Goal: Task Accomplishment & Management: Complete application form

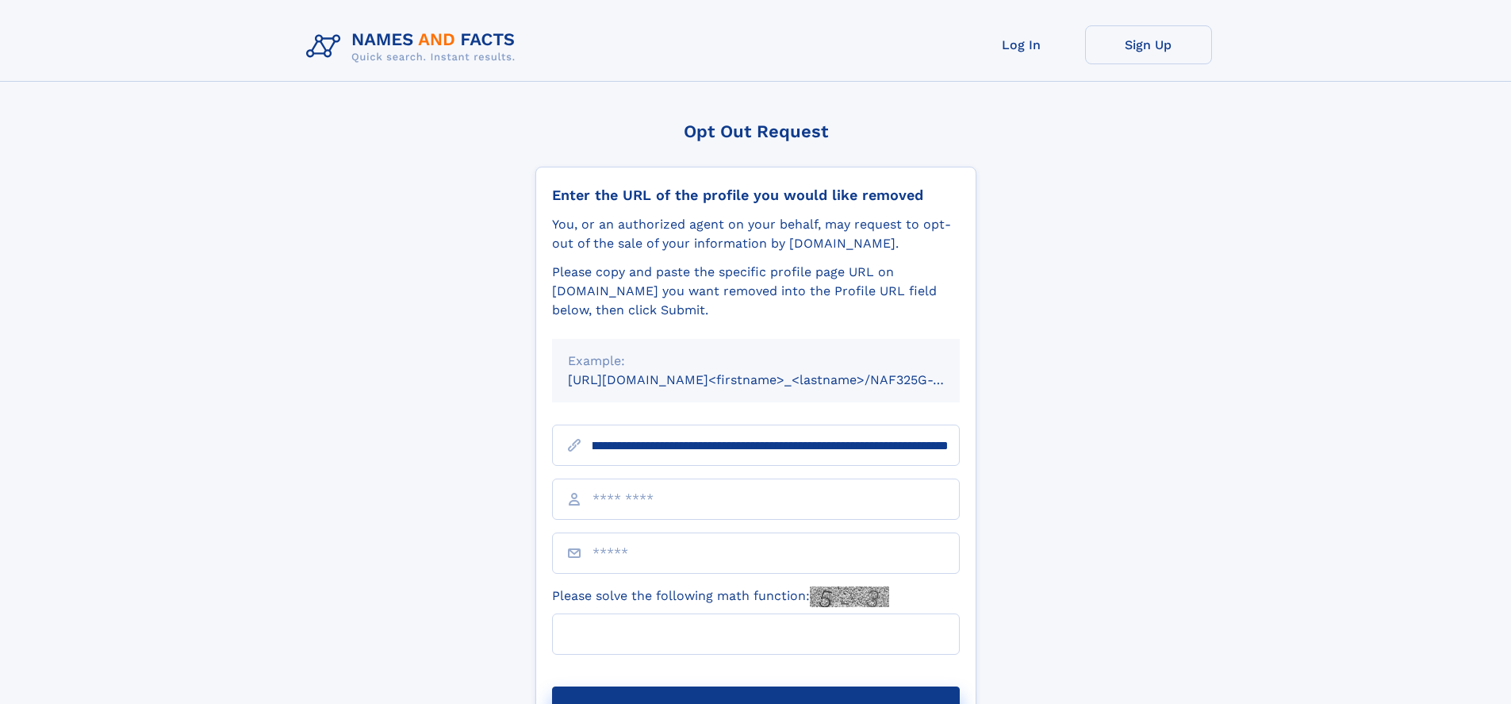
scroll to position [0, 193]
type input "**********"
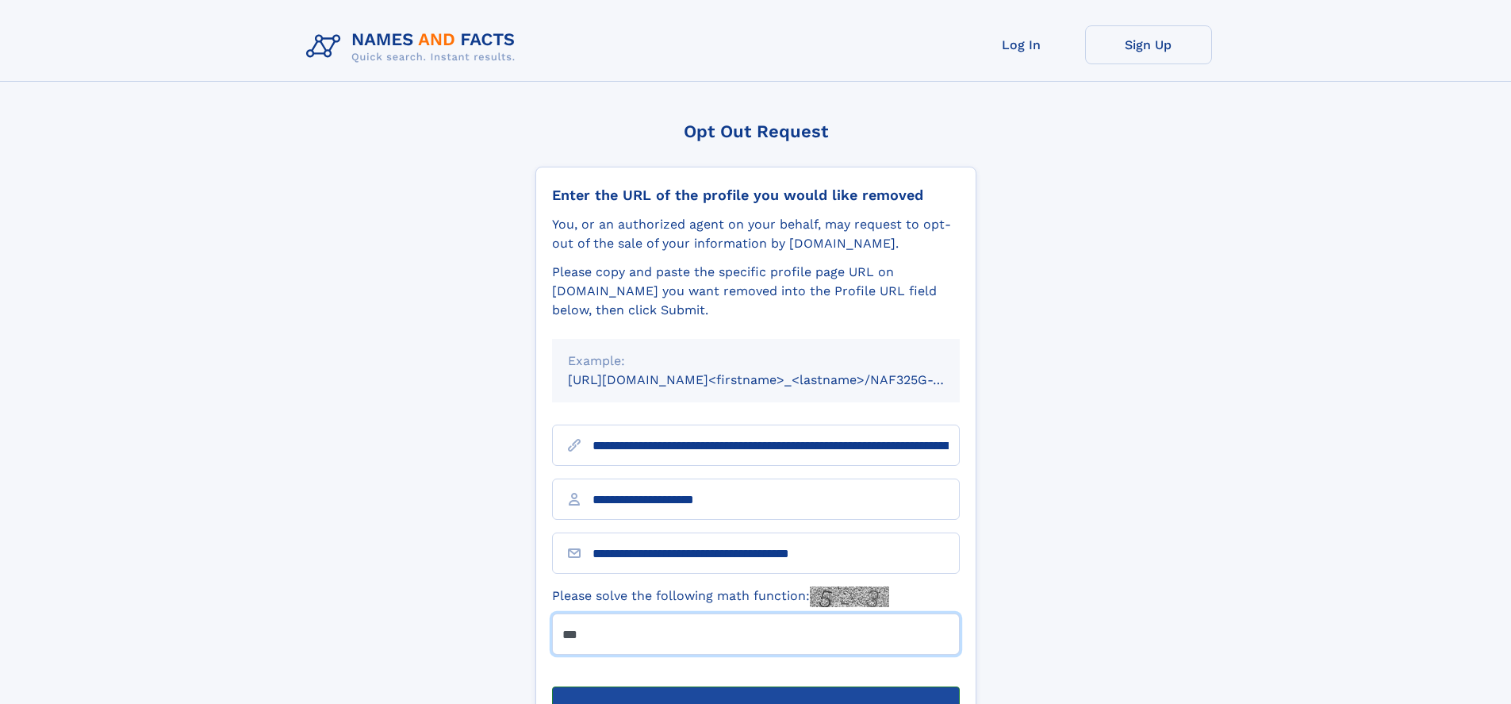
type input "***"
click at [755, 686] on button "Submit Opt Out Request" at bounding box center [756, 711] width 408 height 51
